Goal: Task Accomplishment & Management: Manage account settings

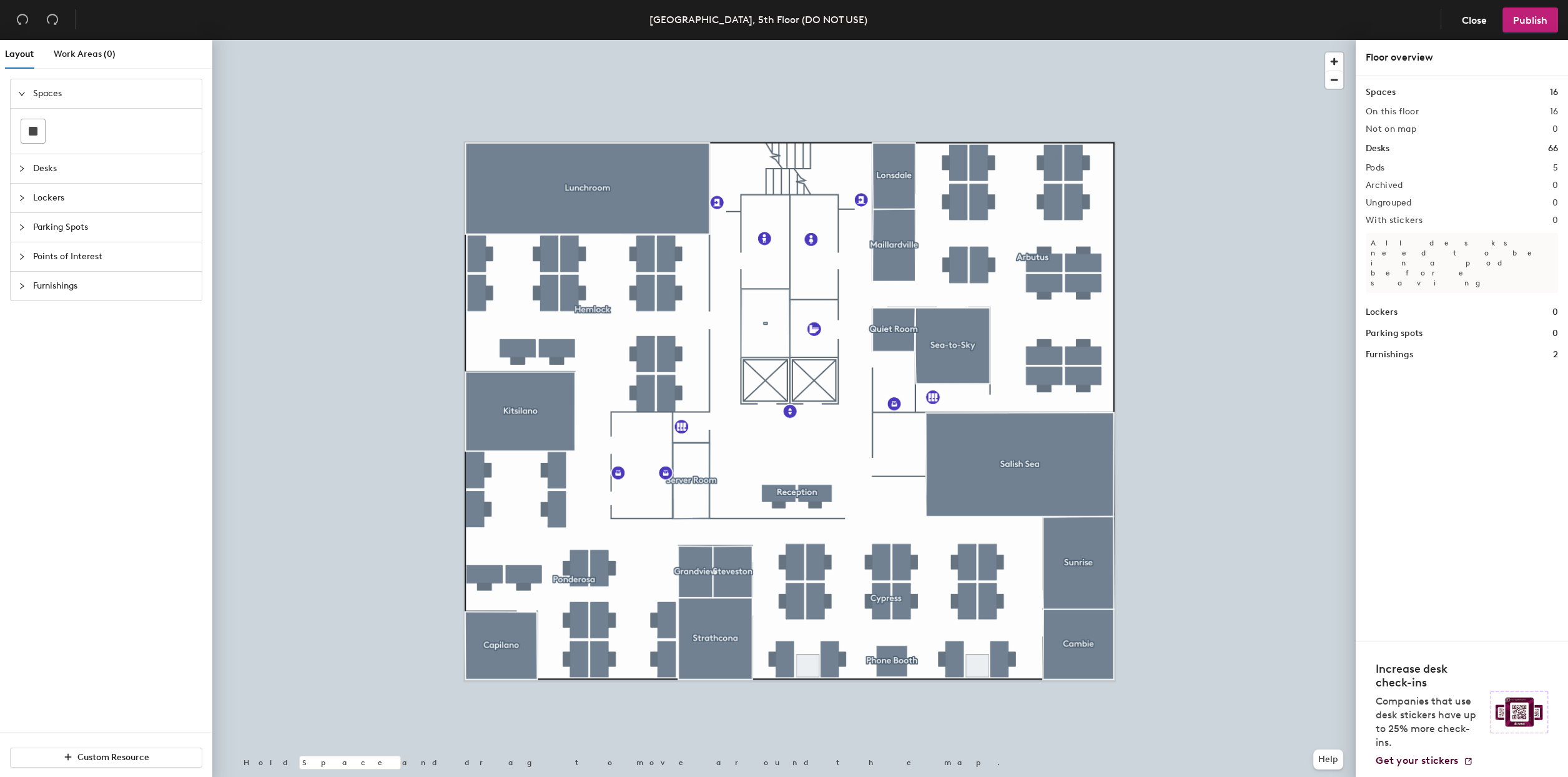
click at [543, 40] on div at bounding box center [784, 40] width 1143 height 0
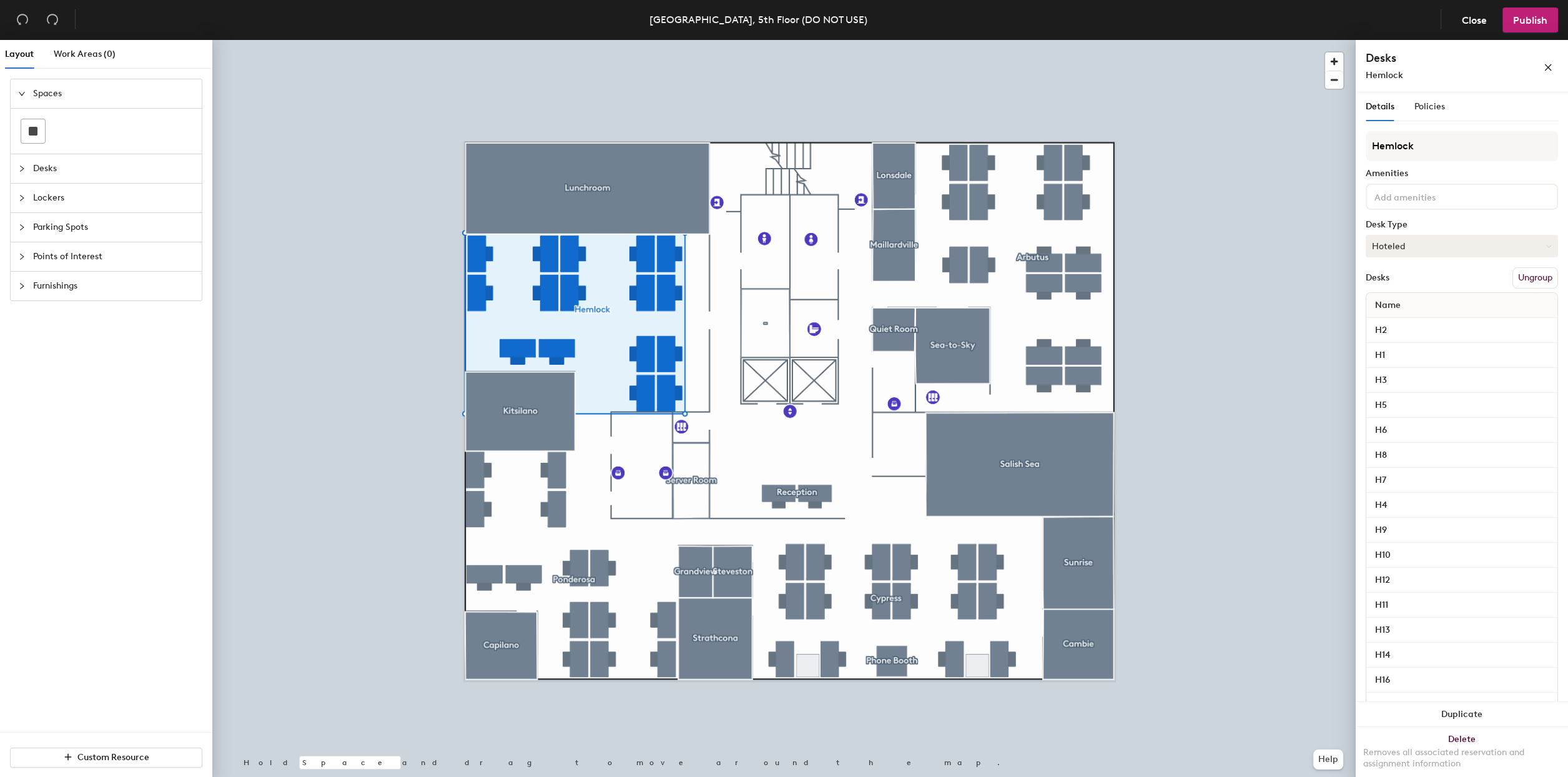
click at [1486, 247] on button "Hoteled" at bounding box center [1462, 246] width 193 height 23
click at [1432, 284] on div "Assigned" at bounding box center [1429, 284] width 125 height 19
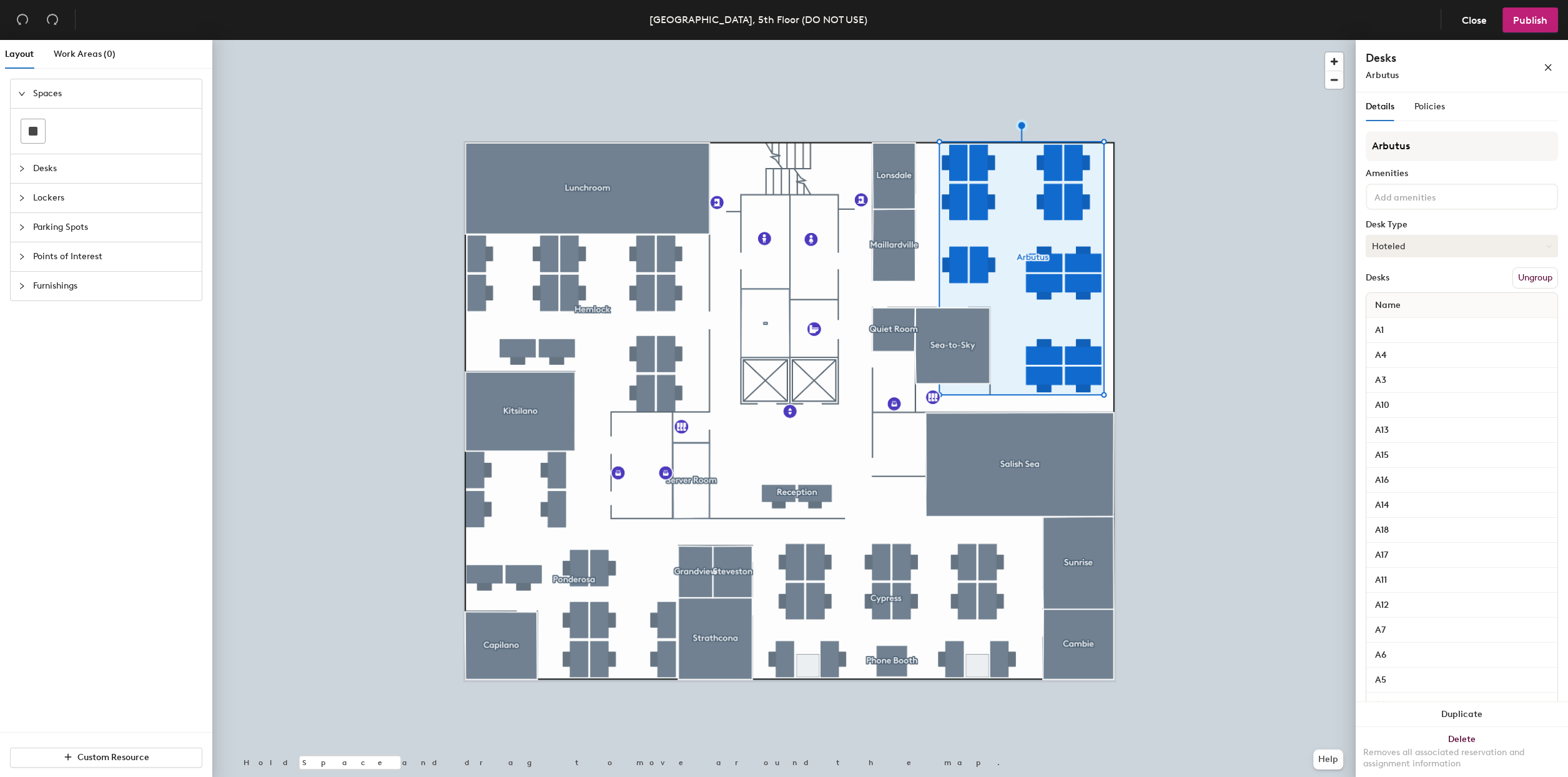
click at [1454, 251] on button "Hoteled" at bounding box center [1462, 246] width 193 height 23
click at [1413, 282] on div "Assigned" at bounding box center [1429, 284] width 125 height 19
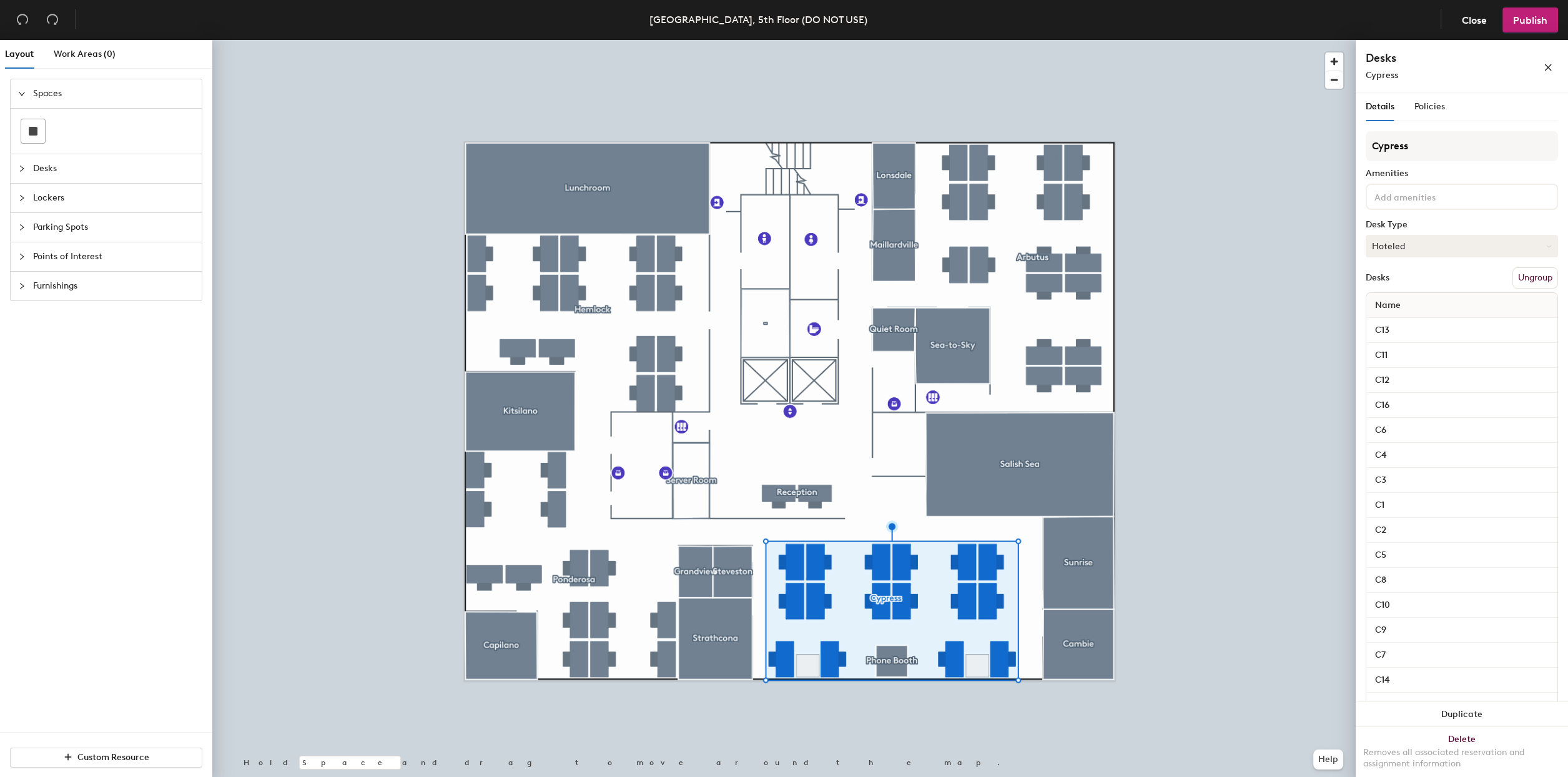
click at [1407, 240] on button "Hoteled" at bounding box center [1462, 246] width 193 height 23
click at [1384, 288] on div "Assigned" at bounding box center [1429, 284] width 125 height 19
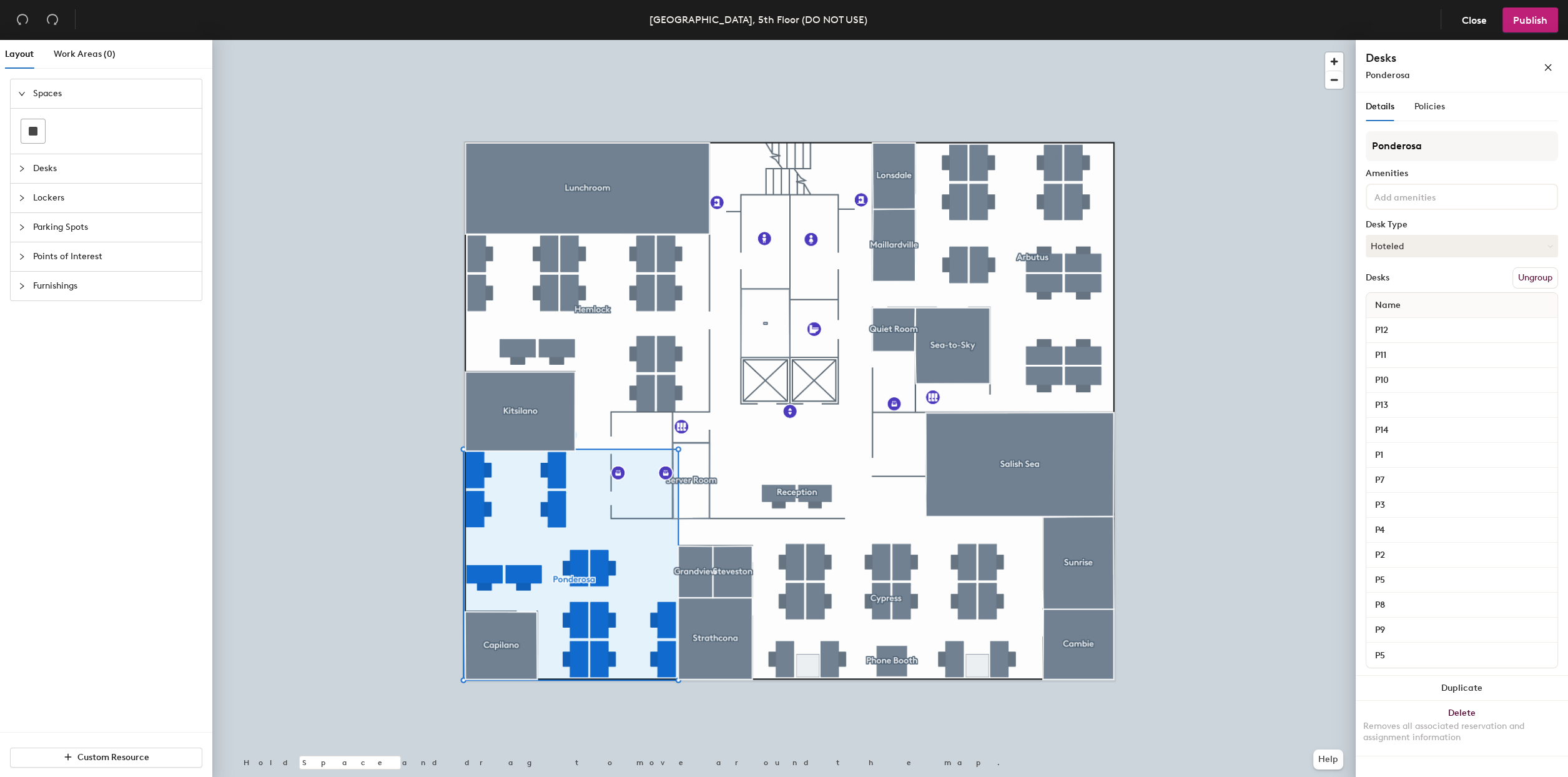
click at [1435, 261] on div "Ponderosa Amenities Desk Type Hoteled Desks Ungroup Name P12 P11 P10 P13 P14 P1…" at bounding box center [1462, 404] width 193 height 545
click at [1416, 248] on button "Hoteled" at bounding box center [1462, 246] width 193 height 23
click at [1388, 288] on div "Assigned" at bounding box center [1429, 284] width 125 height 19
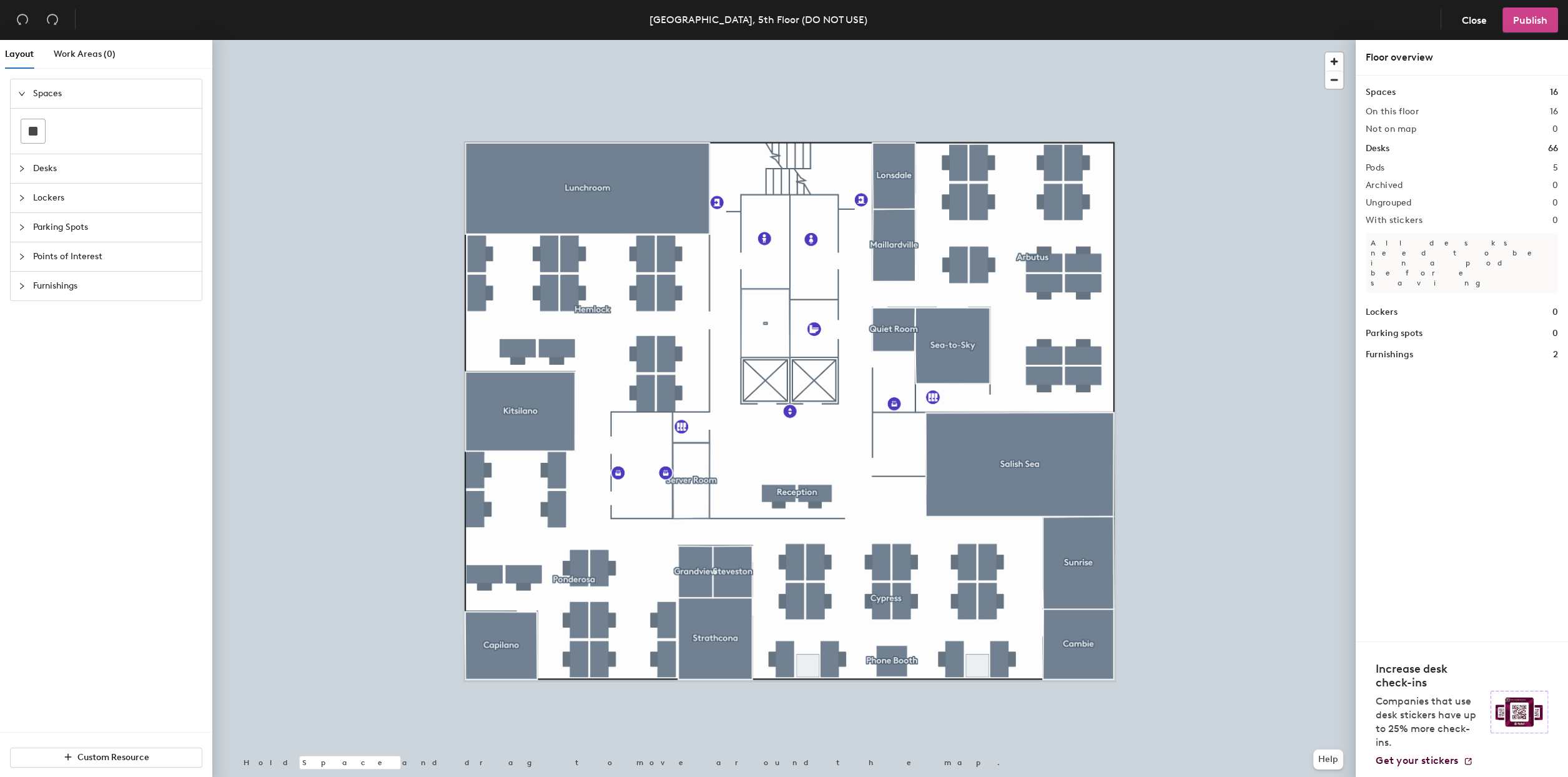
click at [1530, 24] on span "Publish" at bounding box center [1530, 20] width 34 height 12
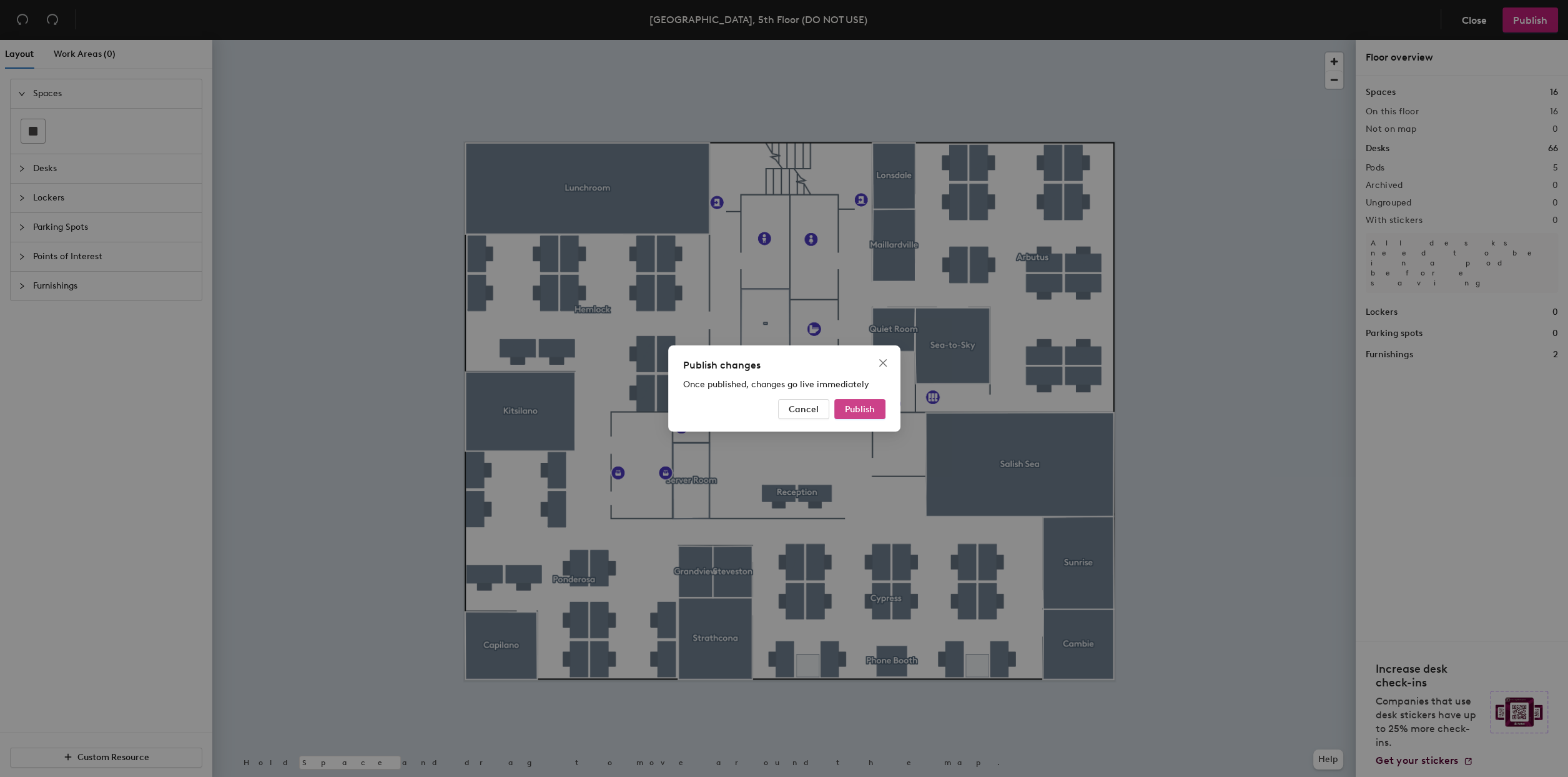
click at [863, 405] on span "Publish" at bounding box center [860, 409] width 30 height 10
